Goal: Complete application form: Complete application form

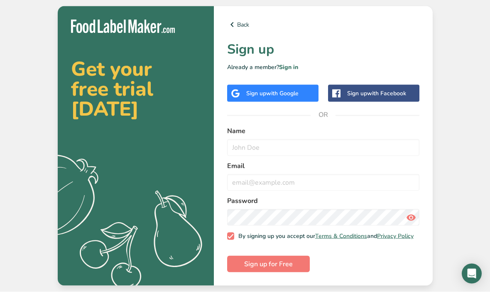
scroll to position [29, 0]
click at [289, 259] on span "Sign up for Free" at bounding box center [268, 264] width 49 height 10
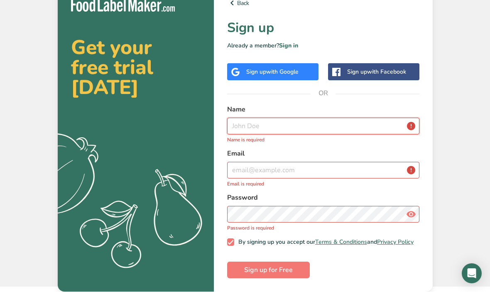
click at [238, 118] on input "text" at bounding box center [323, 126] width 192 height 17
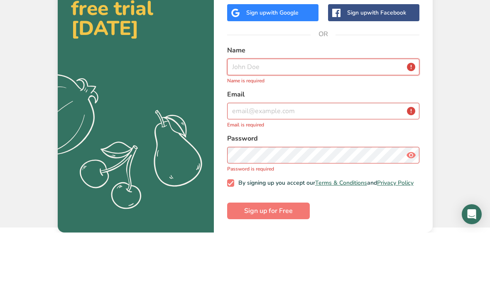
type input "[PERSON_NAME]"
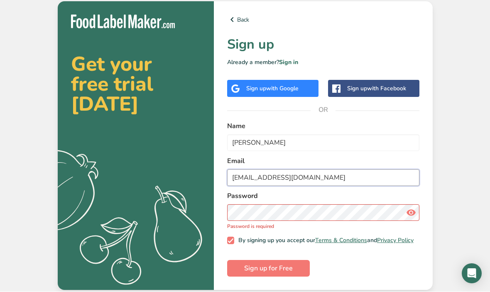
type input "[EMAIL_ADDRESS][DOMAIN_NAME]"
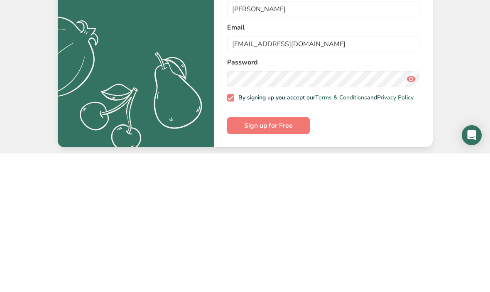
click at [289, 259] on span "Sign up for Free" at bounding box center [268, 264] width 49 height 10
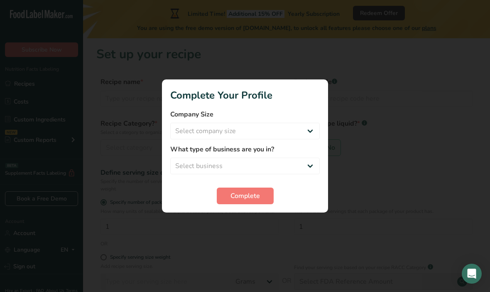
click at [256, 231] on div at bounding box center [245, 146] width 490 height 292
click at [265, 158] on select "Select business Packaged Food Manufacturer Restaurant & Cafe Bakery Meal Plans …" at bounding box center [245, 165] width 150 height 17
click at [287, 162] on select "Packaged Food Manufacturer Restaurant & Cafe Bakery Meal Plans & Catering Compa…" at bounding box center [245, 165] width 150 height 17
click at [259, 224] on div at bounding box center [245, 146] width 490 height 292
click at [236, 154] on div "What type of business are you in? Packaged Food Manufacturer Restaurant & Cafe …" at bounding box center [245, 159] width 150 height 30
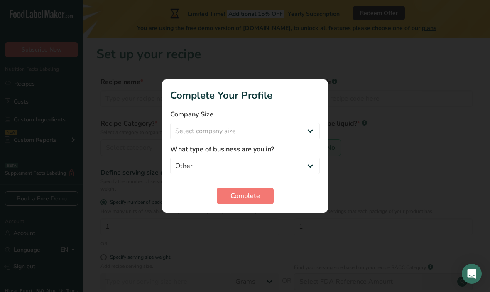
click at [283, 153] on label "What type of business are you in?" at bounding box center [245, 149] width 150 height 10
click at [298, 155] on div "What type of business are you in? Packaged Food Manufacturer Restaurant & Cafe …" at bounding box center [245, 159] width 150 height 30
click at [290, 165] on select "Packaged Food Manufacturer Restaurant & Cafe Bakery Meal Plans & Catering Compa…" at bounding box center [245, 165] width 150 height 17
click at [294, 159] on select "Packaged Food Manufacturer Restaurant & Cafe Bakery Meal Plans & Catering Compa…" at bounding box center [245, 165] width 150 height 17
click at [300, 159] on select "Packaged Food Manufacturer Restaurant & Cafe Bakery Meal Plans & Catering Compa…" at bounding box center [245, 165] width 150 height 17
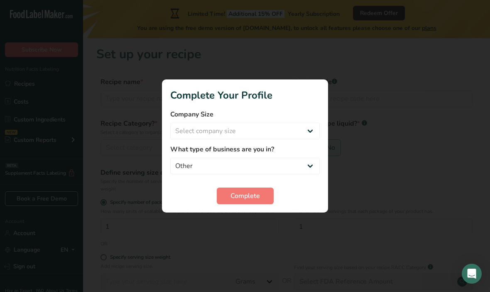
click at [264, 147] on label "What type of business are you in?" at bounding box center [245, 149] width 150 height 10
click at [259, 152] on label "What type of business are you in?" at bounding box center [245, 149] width 150 height 10
click at [257, 158] on select "Packaged Food Manufacturer Restaurant & Cafe Bakery Meal Plans & Catering Compa…" at bounding box center [245, 165] width 150 height 17
click at [303, 158] on select "Packaged Food Manufacturer Restaurant & Cafe Bakery Meal Plans & Catering Compa…" at bounding box center [245, 165] width 150 height 17
click at [309, 167] on select "Packaged Food Manufacturer Restaurant & Cafe Bakery Meal Plans & Catering Compa…" at bounding box center [245, 165] width 150 height 17
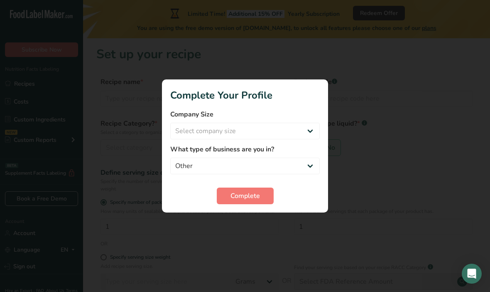
click at [260, 224] on div at bounding box center [245, 146] width 490 height 292
click at [257, 223] on div at bounding box center [245, 146] width 490 height 292
click at [259, 157] on select "Packaged Food Manufacturer Restaurant & Cafe Bakery Meal Plans & Catering Compa…" at bounding box center [245, 165] width 150 height 17
click at [238, 106] on section "Complete Your Profile Company Size Select company size Fewer than 10 Employees …" at bounding box center [245, 145] width 166 height 133
click at [255, 117] on label "Company Size" at bounding box center [245, 114] width 150 height 10
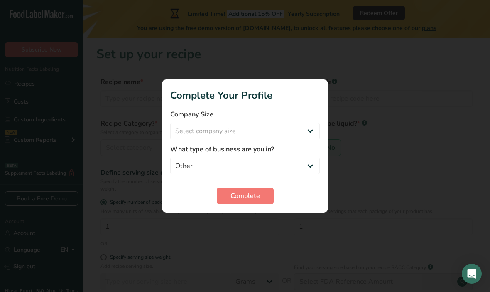
click at [258, 114] on label "Company Size" at bounding box center [245, 114] width 150 height 10
click at [267, 120] on div "Company Size Select company size Fewer than 10 Employees 10 to 50 Employees 51 …" at bounding box center [245, 124] width 150 height 30
click at [311, 187] on form "Company Size Select company size Fewer than 10 Employees 10 to 50 Employees 51 …" at bounding box center [245, 156] width 150 height 95
click at [299, 153] on label "What type of business are you in?" at bounding box center [245, 149] width 150 height 10
click at [306, 155] on div "What type of business are you in? Packaged Food Manufacturer Restaurant & Cafe …" at bounding box center [245, 159] width 150 height 30
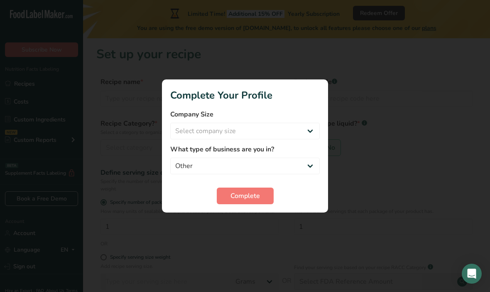
click at [305, 155] on div "What type of business are you in? Packaged Food Manufacturer Restaurant & Cafe …" at bounding box center [245, 159] width 150 height 30
click at [304, 152] on label "What type of business are you in?" at bounding box center [245, 149] width 150 height 10
click at [300, 150] on label "What type of business are you in?" at bounding box center [245, 149] width 150 height 10
click at [289, 153] on label "What type of business are you in?" at bounding box center [245, 149] width 150 height 10
click at [277, 121] on div "Company Size Select company size Fewer than 10 Employees 10 to 50 Employees 51 …" at bounding box center [245, 124] width 150 height 30
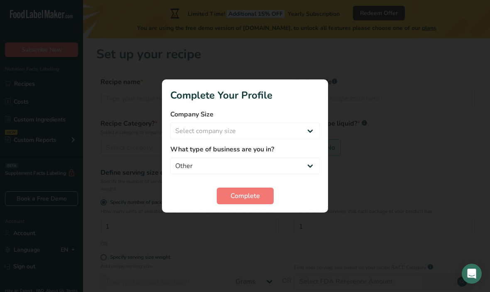
click at [277, 120] on div "Company Size Select company size Fewer than 10 Employees 10 to 50 Employees 51 …" at bounding box center [245, 124] width 150 height 30
click at [265, 155] on div "What type of business are you in? Packaged Food Manufacturer Restaurant & Cafe …" at bounding box center [245, 159] width 150 height 30
click at [271, 145] on label "What type of business are you in?" at bounding box center [245, 149] width 150 height 10
click at [272, 151] on label "What type of business are you in?" at bounding box center [245, 149] width 150 height 10
click at [269, 158] on select "Packaged Food Manufacturer Restaurant & Cafe Bakery Meal Plans & Catering Compa…" at bounding box center [245, 165] width 150 height 17
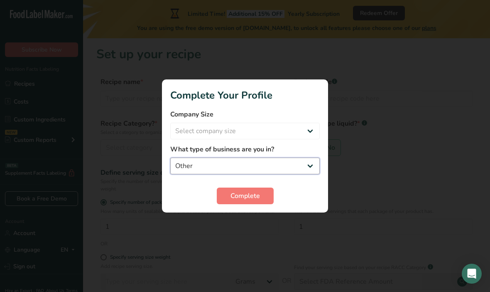
select select "4"
click at [257, 230] on div at bounding box center [245, 146] width 490 height 292
click at [253, 224] on div at bounding box center [245, 146] width 490 height 292
click at [255, 219] on div at bounding box center [245, 146] width 490 height 292
click at [257, 228] on div at bounding box center [245, 146] width 490 height 292
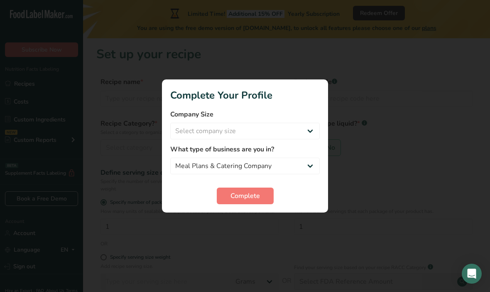
click at [367, 228] on div at bounding box center [245, 146] width 490 height 292
click at [473, 291] on html ".a-20{fill:#fff;} Subscribe Now Nutrition Facts Labeling Recipes Costs Custom I…" at bounding box center [245, 201] width 490 height 402
click at [465, 291] on html ".a-20{fill:#fff;} Subscribe Now Nutrition Facts Labeling Recipes Costs Custom I…" at bounding box center [245, 201] width 490 height 402
click at [292, 187] on div "Complete" at bounding box center [245, 195] width 150 height 17
click at [307, 214] on div at bounding box center [245, 146] width 490 height 292
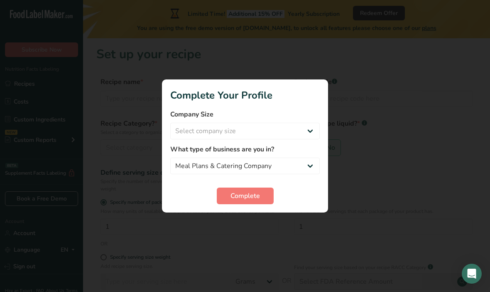
click at [310, 204] on section "Complete Your Profile Company Size Select company size Fewer than 10 Employees …" at bounding box center [245, 145] width 166 height 133
click at [275, 189] on div "Complete" at bounding box center [245, 195] width 150 height 17
click at [272, 199] on button "Complete" at bounding box center [245, 195] width 57 height 17
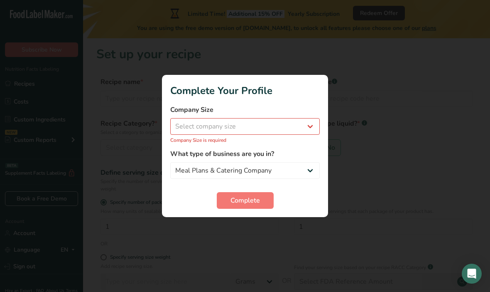
click at [272, 150] on label "What type of business are you in?" at bounding box center [245, 154] width 150 height 10
click at [321, 161] on section "Complete Your Profile Company Size Select company size Fewer than 10 Employees …" at bounding box center [245, 146] width 166 height 142
click at [320, 161] on section "Complete Your Profile Company Size Select company size Fewer than 10 Employees …" at bounding box center [245, 146] width 166 height 142
click at [307, 155] on label "What type of business are you in?" at bounding box center [245, 154] width 150 height 10
click at [314, 155] on label "What type of business are you in?" at bounding box center [245, 154] width 150 height 10
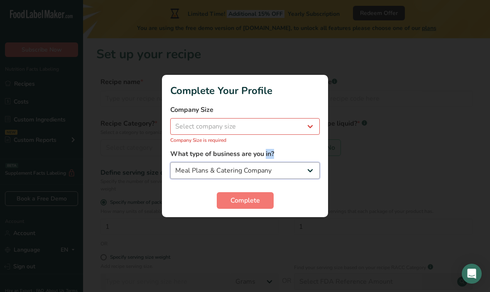
click at [243, 162] on select "Packaged Food Manufacturer Restaurant & Cafe Bakery Meal Plans & Catering Compa…" at bounding box center [245, 170] width 150 height 17
click at [301, 154] on label "What type of business are you in?" at bounding box center [245, 154] width 150 height 10
click at [310, 156] on label "What type of business are you in?" at bounding box center [245, 154] width 150 height 10
click at [299, 157] on label "What type of business are you in?" at bounding box center [245, 154] width 150 height 10
click at [298, 157] on label "What type of business are you in?" at bounding box center [245, 154] width 150 height 10
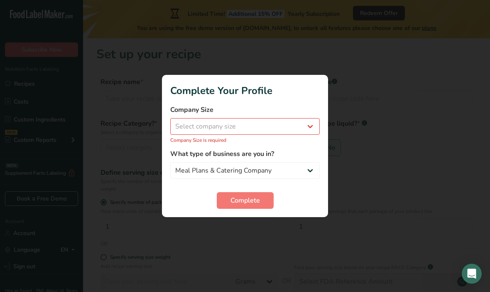
click at [300, 157] on label "What type of business are you in?" at bounding box center [245, 154] width 150 height 10
click at [300, 154] on label "What type of business are you in?" at bounding box center [245, 154] width 150 height 10
click at [300, 151] on label "What type of business are you in?" at bounding box center [245, 154] width 150 height 10
click at [298, 155] on label "What type of business are you in?" at bounding box center [245, 154] width 150 height 10
click at [283, 153] on label "What type of business are you in?" at bounding box center [245, 154] width 150 height 10
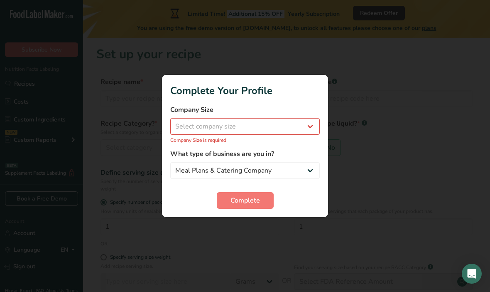
click at [282, 153] on label "What type of business are you in?" at bounding box center [245, 154] width 150 height 10
click at [362, 147] on div at bounding box center [245, 146] width 490 height 292
click at [243, 229] on div at bounding box center [245, 146] width 490 height 292
